Goal: Communication & Community: Share content

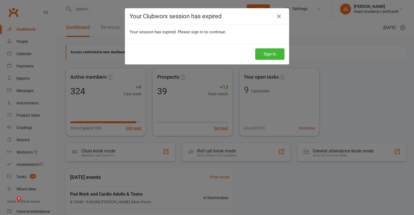
click at [266, 56] on button "Sign In" at bounding box center [269, 53] width 29 height 11
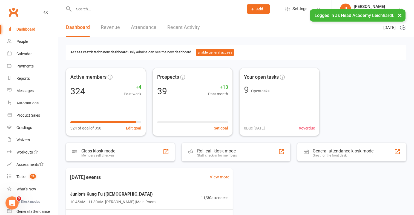
click at [140, 10] on input "text" at bounding box center [156, 9] width 168 height 8
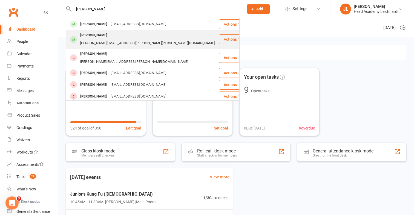
type input "[PERSON_NAME]"
click at [119, 39] on div "anita.elise.edwards@gmail.com" at bounding box center [148, 43] width 138 height 8
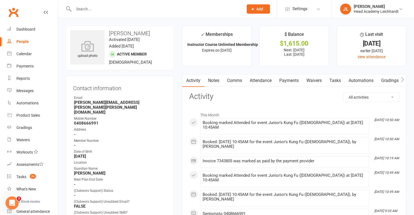
click at [291, 85] on link "Payments" at bounding box center [288, 80] width 27 height 13
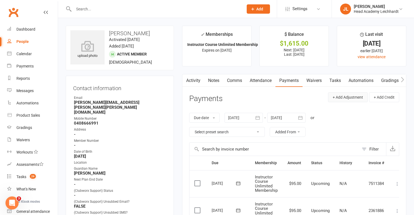
click at [347, 99] on button "+ Add Adjustment" at bounding box center [348, 98] width 40 height 10
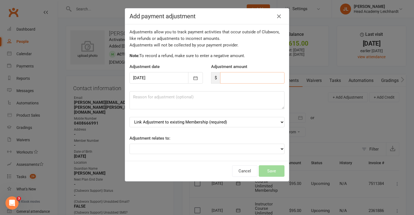
click at [229, 74] on input "number" at bounding box center [252, 77] width 64 height 11
type input "85"
type textarea "Uniform purchase"
click at [207, 121] on select "Link Adjustment to existing Membership (required) Instructor Course Unlimited M…" at bounding box center [206, 122] width 155 height 10
select select "0"
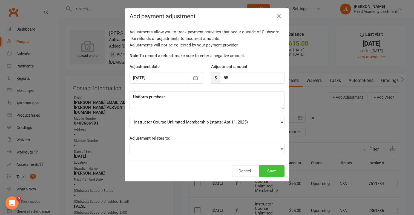
click at [270, 171] on button "Save" at bounding box center [272, 171] width 26 height 11
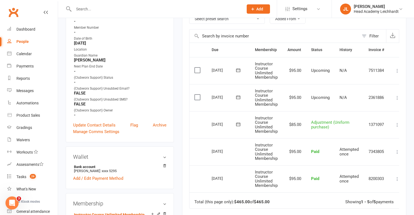
scroll to position [105, 0]
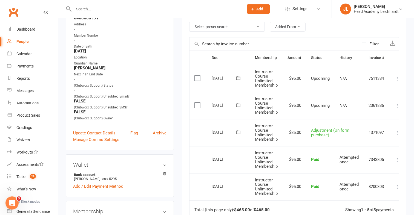
click at [398, 107] on icon at bounding box center [396, 105] width 5 height 5
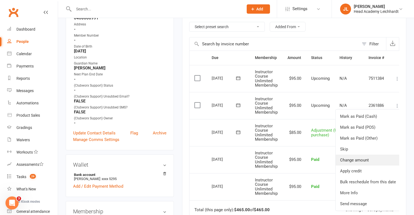
click at [372, 159] on link "Change amount" at bounding box center [368, 160] width 65 height 11
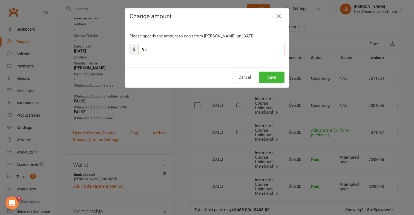
click at [174, 51] on input "95" at bounding box center [211, 49] width 146 height 11
type input "9"
type input "180"
click at [273, 78] on button "Save" at bounding box center [272, 77] width 26 height 11
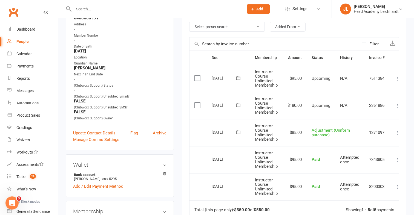
scroll to position [0, 0]
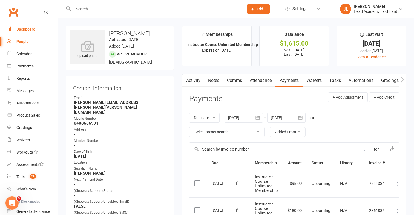
click at [18, 27] on link "Dashboard" at bounding box center [32, 29] width 51 height 12
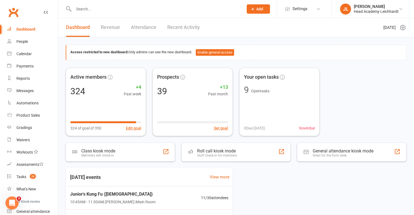
click at [138, 9] on input "text" at bounding box center [156, 9] width 168 height 8
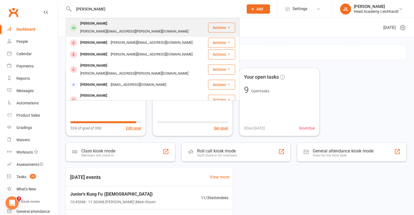
type input "aashi"
click at [130, 28] on div "deeptha.chugh@gmail.com" at bounding box center [134, 32] width 111 height 8
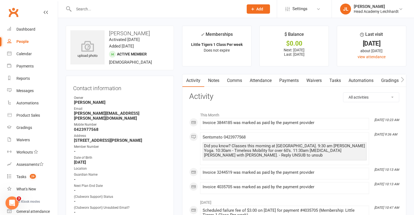
click at [288, 82] on link "Payments" at bounding box center [288, 80] width 27 height 13
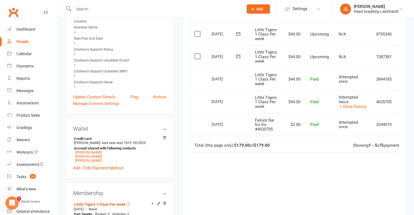
scroll to position [164, 0]
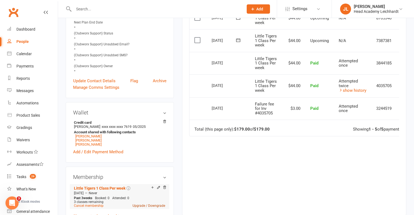
click at [146, 204] on link "Upgrade / Downgrade" at bounding box center [148, 206] width 33 height 4
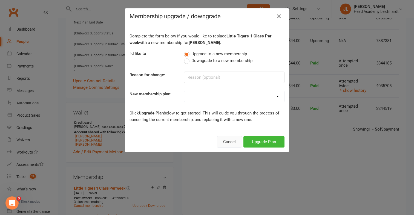
click at [227, 145] on button "Cancel" at bounding box center [229, 141] width 25 height 11
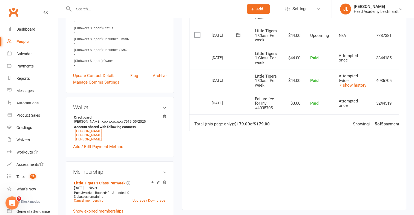
scroll to position [170, 0]
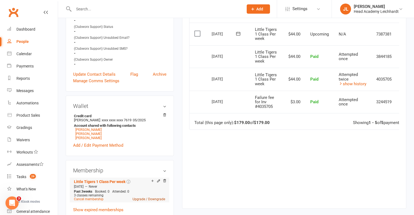
click at [137, 198] on link "Upgrade / Downgrade" at bounding box center [148, 200] width 33 height 4
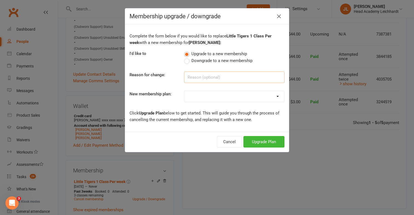
click at [191, 81] on input at bounding box center [234, 77] width 100 height 11
type input "Juniors"
click at [195, 99] on select "10 Class Pass Little Tigers Little Tigers 1 Class Per week Little Tigers 2 Clas…" at bounding box center [234, 96] width 100 height 11
select select "4"
click at [260, 140] on button "Upgrade Plan" at bounding box center [263, 141] width 41 height 11
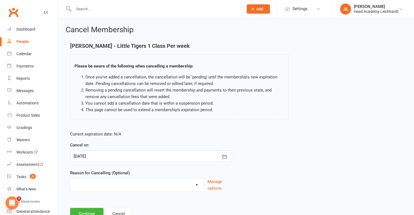
click at [139, 156] on div at bounding box center [151, 156] width 162 height 11
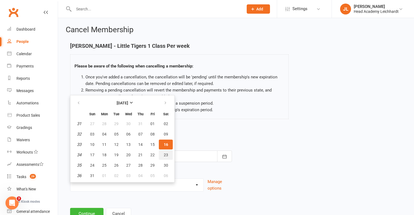
click at [163, 158] on button "23" at bounding box center [166, 155] width 14 height 10
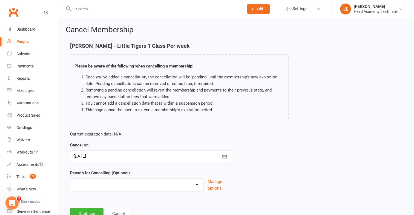
type input "23 Aug 2025"
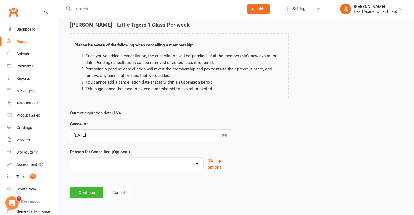
click at [163, 159] on select "Holiday Injury Membership downgrade Membership upgrade Other reason" at bounding box center [136, 163] width 133 height 11
select select "3"
click at [94, 195] on button "Continue" at bounding box center [86, 192] width 33 height 11
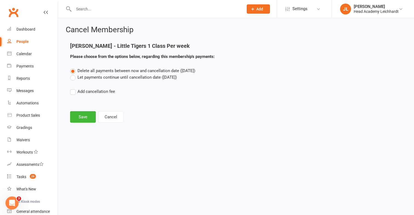
scroll to position [0, 0]
click at [81, 119] on button "Save" at bounding box center [83, 116] width 26 height 11
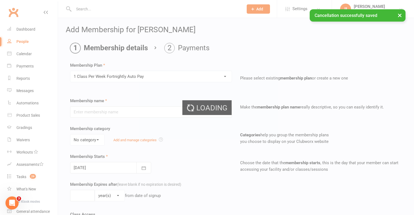
type input "1 Class Per Week Fortnightly Auto Pay"
select select "3"
type input "0"
type input "12"
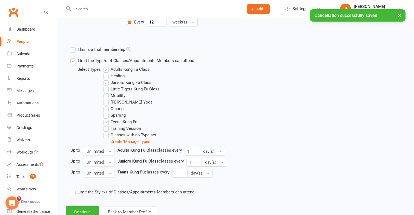
scroll to position [258, 0]
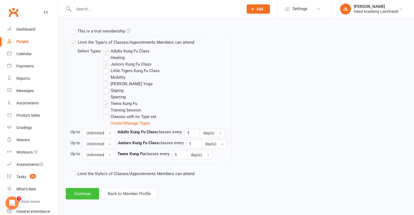
click at [88, 197] on button "Continue" at bounding box center [82, 193] width 33 height 11
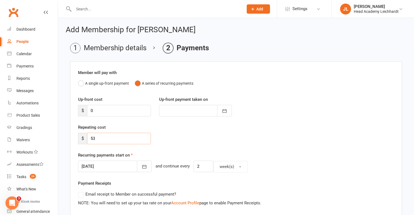
click at [101, 138] on input "53" at bounding box center [119, 138] width 64 height 11
type input "5"
type input "47"
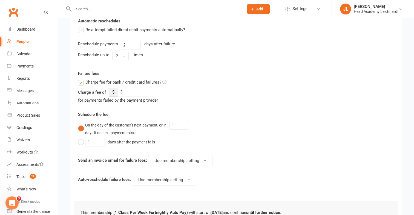
scroll to position [268, 0]
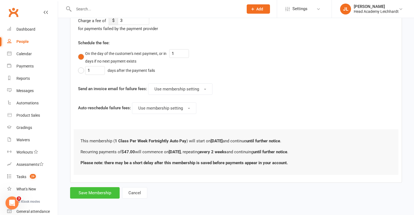
click at [77, 191] on button "Save Membership" at bounding box center [95, 192] width 50 height 11
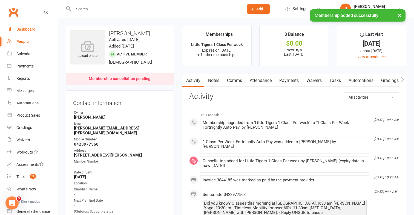
click at [33, 31] on div "Dashboard" at bounding box center [25, 29] width 19 height 4
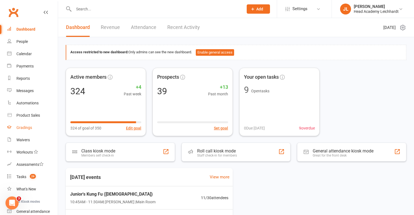
click at [36, 127] on link "Gradings" at bounding box center [32, 128] width 51 height 12
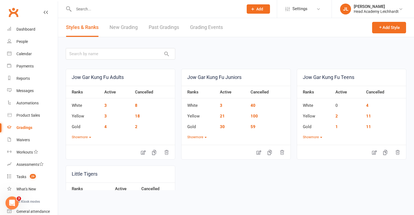
click at [207, 30] on link "Grading Events" at bounding box center [206, 27] width 33 height 19
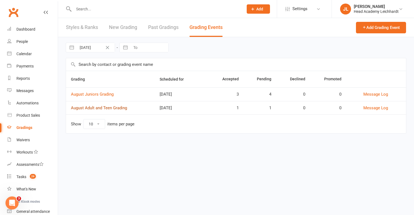
click at [119, 109] on link "August Adult and Teen Grading" at bounding box center [99, 108] width 56 height 5
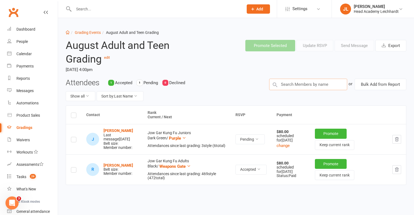
click at [282, 84] on input "text" at bounding box center [308, 84] width 78 height 11
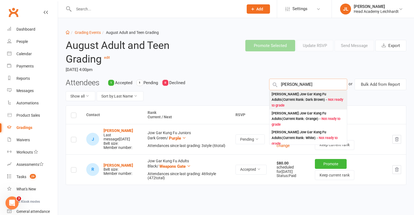
type input "david jack"
click at [304, 95] on div "David Jack : Jow Gar Kung Fu Adults (Current Rank: Dark Brown ) - Not ready to …" at bounding box center [308, 100] width 73 height 17
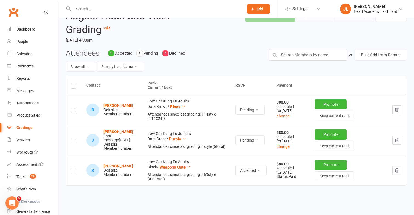
scroll to position [31, 0]
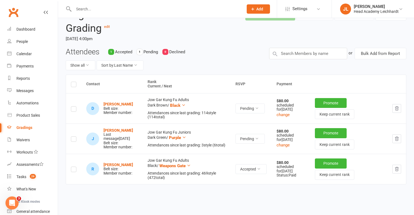
click at [74, 110] on label at bounding box center [73, 110] width 5 height 0
click at [74, 107] on input "checkbox" at bounding box center [73, 107] width 5 height 0
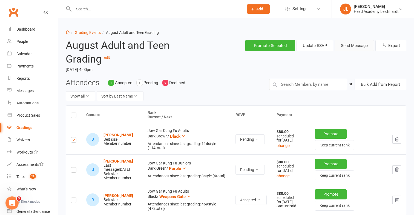
click at [365, 45] on button "Send Message" at bounding box center [353, 45] width 39 height 11
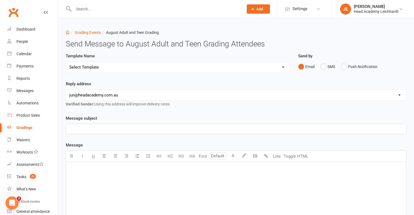
click at [250, 60] on div "Template Name Select Template [Email] Confirmation of Successful Grading [Email…" at bounding box center [178, 63] width 224 height 20
click at [241, 74] on div "Template Name Select Template [Email] Confirmation of Successful Grading [Email…" at bounding box center [178, 67] width 232 height 28
click at [246, 64] on select "Select Template [Email] Confirmation of Successful Grading [Email] Grading Even…" at bounding box center [178, 67] width 224 height 11
select select "2"
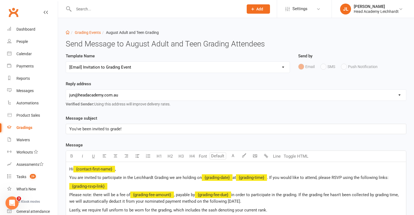
scroll to position [156, 0]
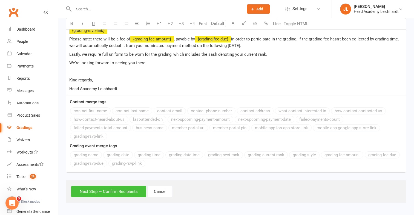
click at [126, 189] on button "Next Step — Confirm Recipients" at bounding box center [108, 191] width 75 height 11
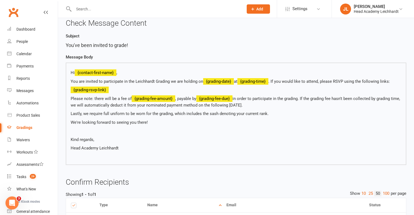
scroll to position [112, 0]
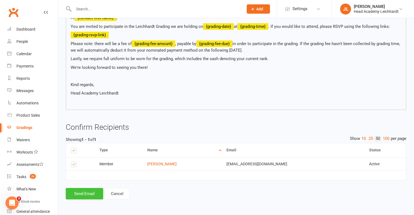
click at [84, 192] on button "Send Email" at bounding box center [84, 193] width 37 height 11
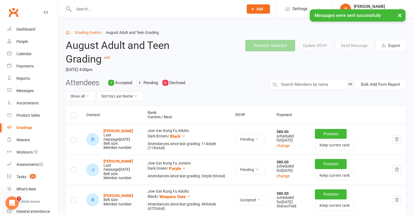
click at [94, 36] on div "August Adult and Teen Grading edit Saturday, 30 Aug 2025, 4:00pm" at bounding box center [134, 57] width 145 height 43
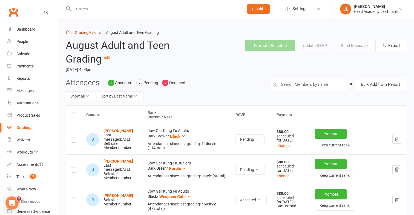
click at [95, 32] on link "Grading Events" at bounding box center [88, 32] width 26 height 4
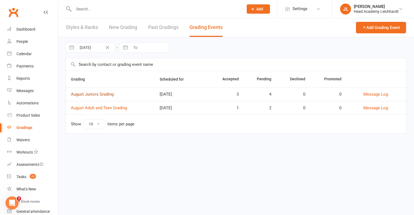
click at [110, 94] on link "August Juniors Grading" at bounding box center [92, 94] width 43 height 5
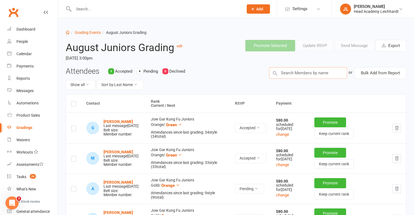
click at [315, 69] on input "text" at bounding box center [308, 72] width 78 height 11
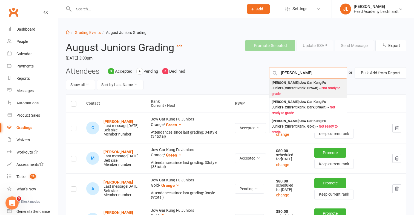
type input "emalie lopez"
click at [310, 83] on div "Emalie Lopez : Jow Gar Kung Fu Juniors (Current Rank: Brown ) - Not ready to gr…" at bounding box center [308, 88] width 73 height 17
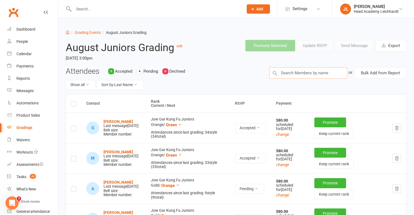
click at [317, 77] on input "text" at bounding box center [308, 72] width 78 height 11
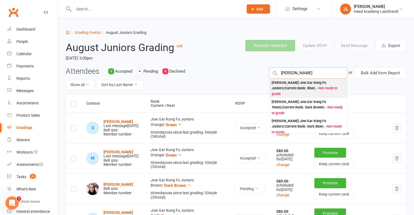
type input "finn calingao"
click at [316, 83] on div "Finn Calingao : Jow Gar Kung Fu Juniors (Current Rank: Blue ) - Not ready to gr…" at bounding box center [308, 88] width 73 height 17
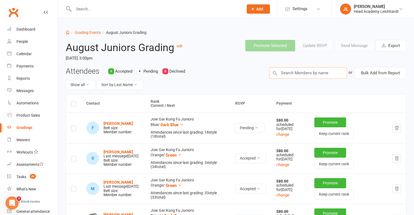
click at [319, 77] on input "text" at bounding box center [308, 72] width 78 height 11
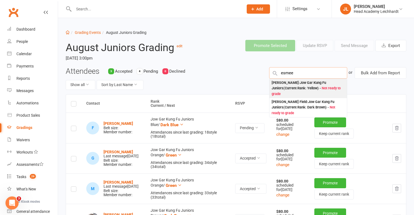
type input "esmee"
click at [316, 84] on div "Esmee Lei : Jow Gar Kung Fu Juniors (Current Rank: Yellow ) - Not ready to grade" at bounding box center [308, 88] width 73 height 17
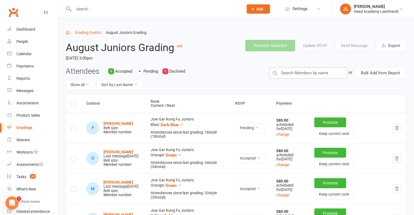
click at [321, 74] on input "text" at bounding box center [308, 72] width 78 height 11
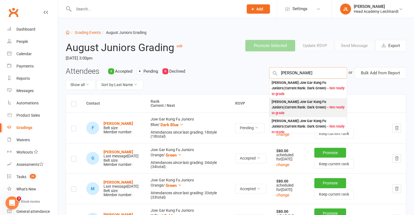
type input "harvey"
click at [309, 103] on div "Harvey Boerma : Jow Gar Kung Fu Juniors (Current Rank: Dark Green ) - Not ready…" at bounding box center [308, 107] width 73 height 17
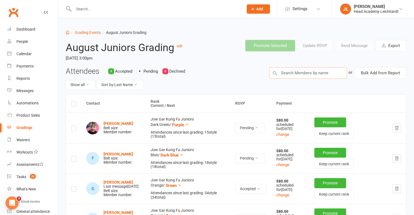
click at [321, 78] on input "text" at bounding box center [308, 72] width 78 height 11
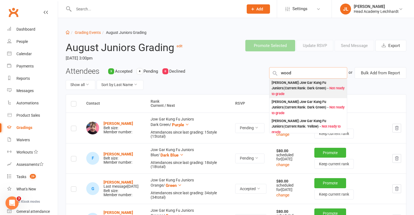
type input "wood"
click at [318, 87] on span "Not ready to grade" at bounding box center [308, 91] width 73 height 10
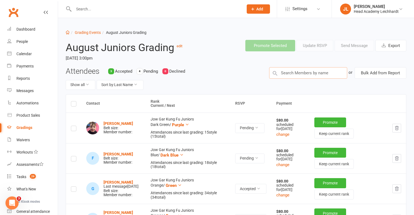
click at [322, 75] on input "text" at bounding box center [308, 72] width 78 height 11
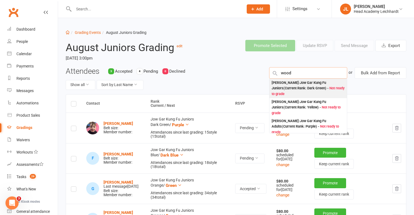
type input "wood"
click at [303, 91] on div "Annabel Wood : Jow Gar Kung Fu Juniors (Current Rank: Dark Green ) - Not ready …" at bounding box center [308, 88] width 73 height 17
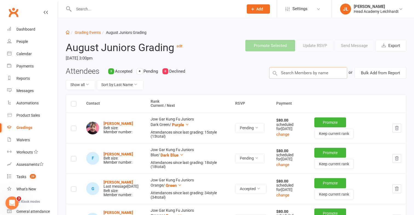
click at [305, 79] on input "text" at bounding box center [308, 72] width 78 height 11
type input ","
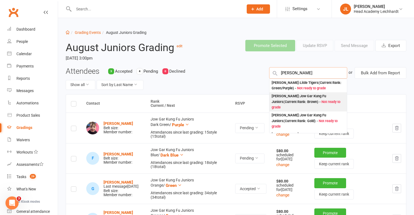
type input "max qucah"
click at [299, 98] on div "Max Quach : Jow Gar Kung Fu Juniors (Current Rank: Brown ) - Not ready to grade" at bounding box center [308, 102] width 73 height 17
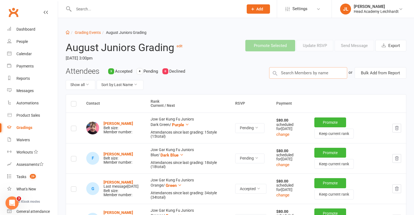
click at [311, 73] on input "text" at bounding box center [308, 72] width 78 height 11
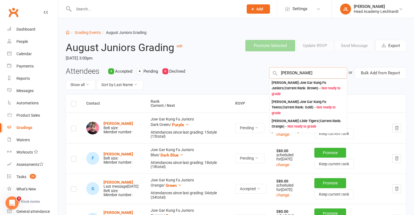
type input "myles"
click at [308, 82] on div "Myles Brewer : Jow Gar Kung Fu Juniors (Current Rank: Brown ) - Not ready to gr…" at bounding box center [308, 88] width 73 height 17
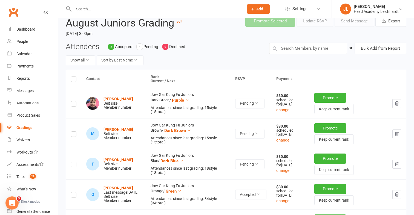
scroll to position [26, 0]
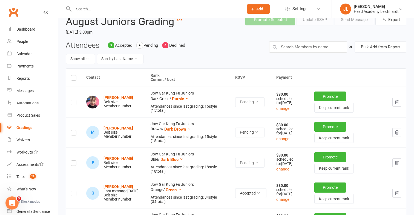
click at [73, 105] on td at bounding box center [73, 102] width 15 height 30
click at [73, 103] on label at bounding box center [73, 103] width 5 height 0
click at [73, 100] on input "checkbox" at bounding box center [73, 100] width 5 height 0
click at [73, 134] on label at bounding box center [73, 134] width 5 height 0
click at [73, 131] on input "checkbox" at bounding box center [73, 131] width 5 height 0
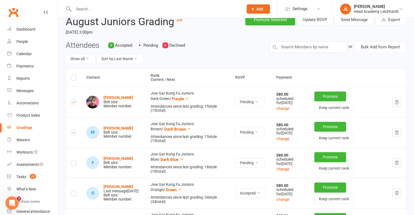
click at [74, 164] on label at bounding box center [73, 164] width 5 height 0
click at [74, 161] on input "checkbox" at bounding box center [73, 161] width 5 height 0
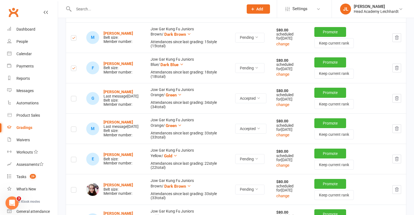
scroll to position [125, 0]
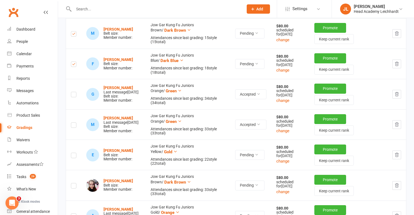
click at [74, 162] on td at bounding box center [73, 155] width 15 height 30
click at [74, 157] on label at bounding box center [73, 157] width 5 height 0
click at [74, 153] on input "checkbox" at bounding box center [73, 153] width 5 height 0
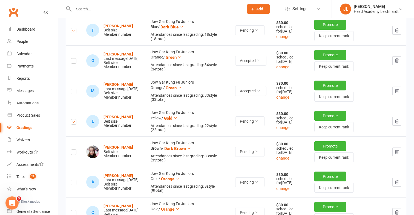
scroll to position [160, 0]
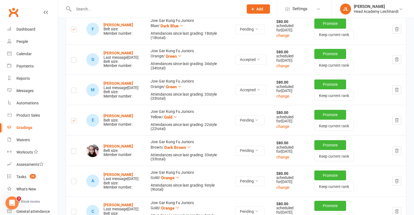
click at [74, 155] on td at bounding box center [73, 150] width 15 height 30
click at [74, 152] on label at bounding box center [73, 152] width 5 height 0
click at [74, 149] on input "checkbox" at bounding box center [73, 149] width 5 height 0
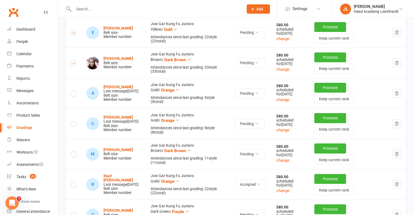
click at [74, 155] on label at bounding box center [73, 155] width 5 height 0
click at [74, 152] on input "checkbox" at bounding box center [73, 152] width 5 height 0
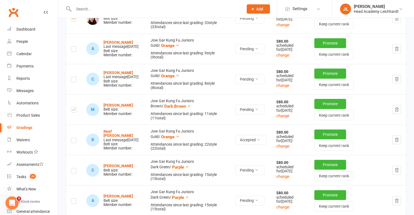
scroll to position [296, 0]
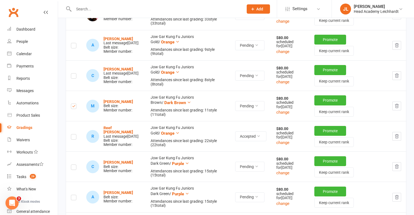
click at [72, 168] on label at bounding box center [73, 168] width 5 height 0
click at [72, 165] on input "checkbox" at bounding box center [73, 165] width 5 height 0
click at [74, 199] on label at bounding box center [73, 199] width 5 height 0
click at [74, 195] on input "checkbox" at bounding box center [73, 195] width 5 height 0
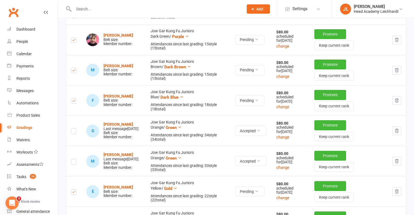
scroll to position [22, 0]
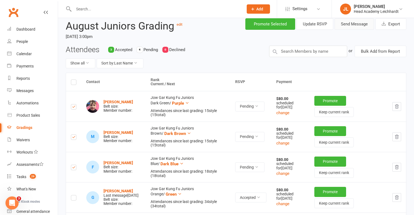
click at [347, 27] on button "Send Message" at bounding box center [353, 23] width 39 height 11
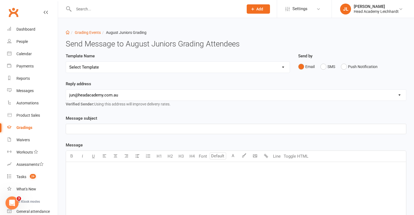
click at [244, 68] on select "Select Template [Email] Confirmation of Successful Grading [Email] Grading Even…" at bounding box center [178, 67] width 224 height 11
select select "2"
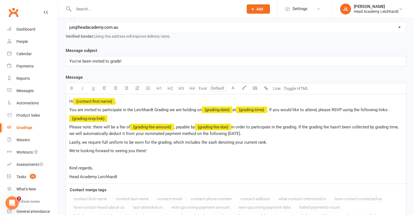
scroll to position [156, 0]
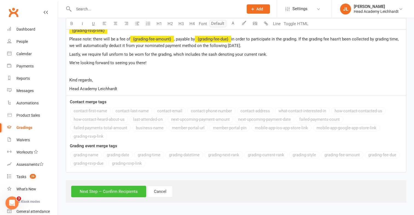
click at [103, 187] on button "Next Step — Confirm Recipients" at bounding box center [108, 191] width 75 height 11
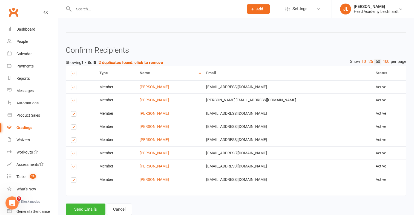
scroll to position [205, 0]
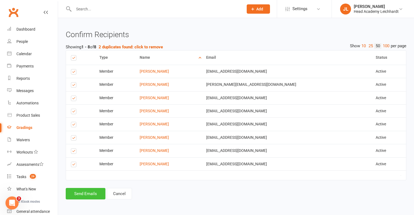
click at [97, 191] on button "Send Emails" at bounding box center [86, 193] width 40 height 11
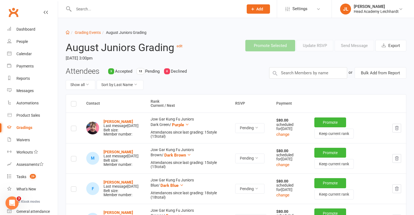
click at [172, 14] on div at bounding box center [153, 9] width 174 height 18
click at [175, 13] on div at bounding box center [153, 9] width 174 height 18
click at [178, 9] on input "text" at bounding box center [156, 9] width 168 height 8
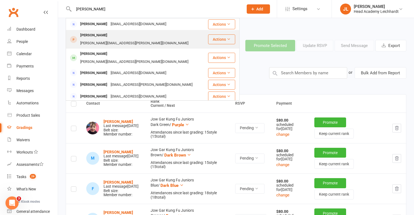
type input "suen"
click at [133, 39] on div "mandy.jian@hotmail.com" at bounding box center [134, 43] width 111 height 8
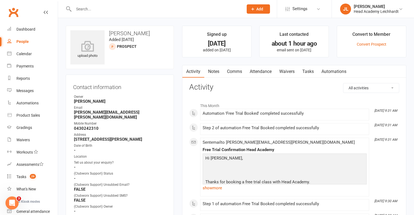
click at [96, 114] on strong "mandy.jian@hotmail.com" at bounding box center [120, 115] width 93 height 10
copy render-form-field "mandy.jian@hotmail.com"
click at [24, 135] on link "Waivers" at bounding box center [32, 140] width 51 height 12
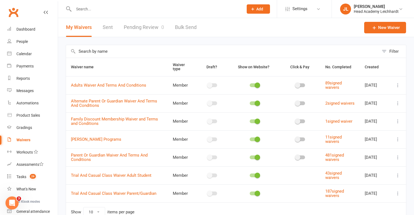
click at [397, 156] on icon at bounding box center [397, 157] width 5 height 5
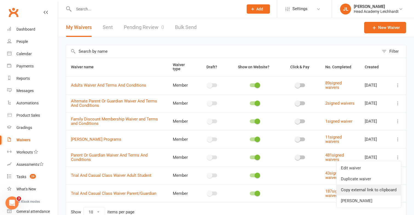
click at [374, 187] on link "Copy external link to clipboard" at bounding box center [368, 190] width 64 height 11
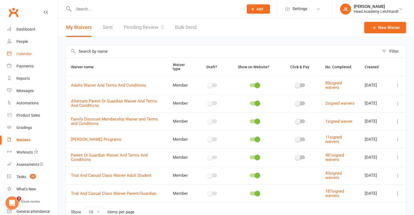
click at [29, 55] on div "Calendar" at bounding box center [23, 54] width 15 height 4
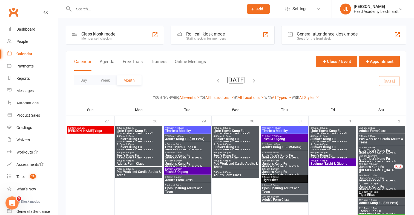
click at [196, 10] on input "text" at bounding box center [156, 9] width 168 height 8
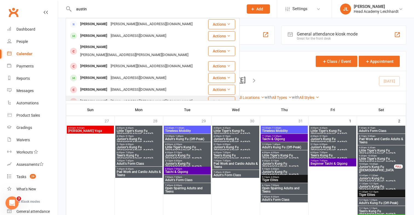
type input "austin"
click at [129, 98] on div "ke.andrews@outlook.com" at bounding box center [151, 102] width 85 height 8
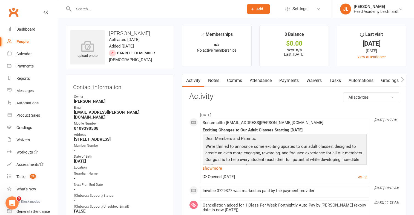
click at [105, 112] on strong "ke.andrews@outlook.com" at bounding box center [120, 115] width 93 height 10
copy render-form-field "ke.andrews@outlook.com"
click at [31, 126] on div "Gradings" at bounding box center [24, 128] width 16 height 4
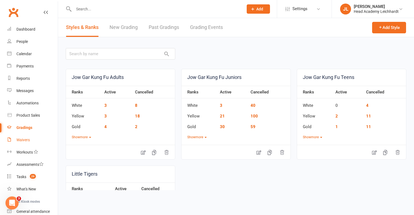
click at [26, 141] on div "Waivers" at bounding box center [22, 140] width 13 height 4
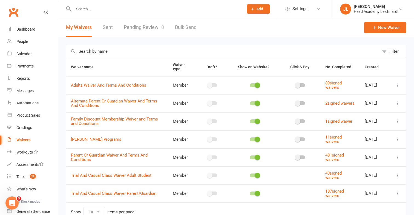
click at [397, 157] on icon at bounding box center [397, 157] width 5 height 5
click at [365, 189] on link "Copy external link to clipboard" at bounding box center [368, 190] width 64 height 11
